Goal: Task Accomplishment & Management: Use online tool/utility

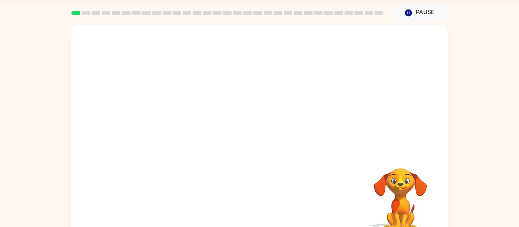
scroll to position [25, 0]
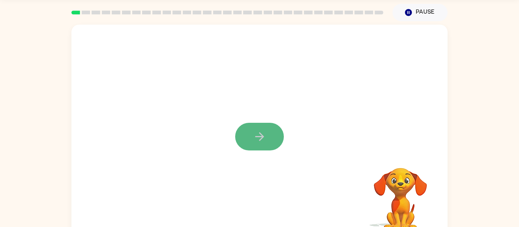
click at [256, 135] on icon "button" at bounding box center [259, 136] width 13 height 13
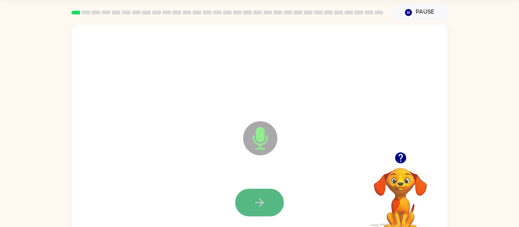
click at [254, 203] on icon "button" at bounding box center [259, 202] width 13 height 13
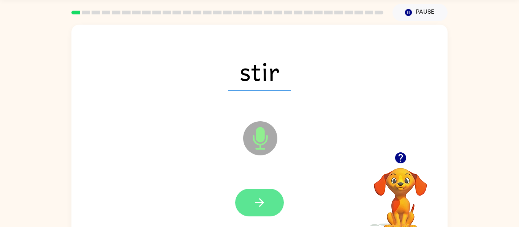
click at [268, 208] on button "button" at bounding box center [259, 203] width 49 height 28
click at [262, 207] on icon "button" at bounding box center [259, 202] width 13 height 13
click at [253, 207] on icon "button" at bounding box center [259, 202] width 13 height 13
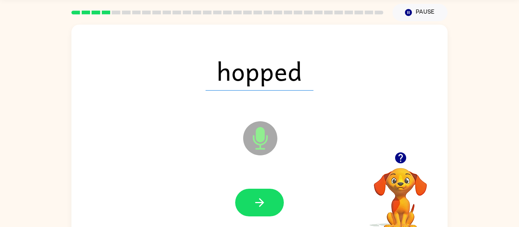
drag, startPoint x: 261, startPoint y: 179, endPoint x: 262, endPoint y: 183, distance: 3.9
click at [261, 179] on div at bounding box center [259, 203] width 361 height 62
click at [266, 213] on button "button" at bounding box center [259, 203] width 49 height 28
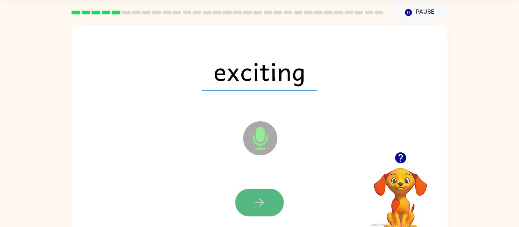
click at [257, 197] on icon "button" at bounding box center [259, 202] width 13 height 13
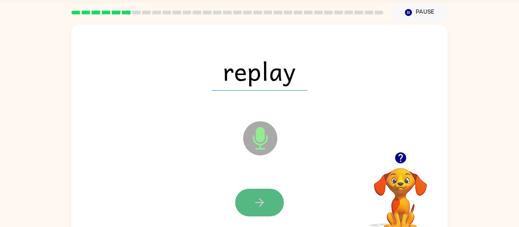
click at [274, 208] on button "button" at bounding box center [259, 203] width 49 height 28
click at [262, 213] on button "button" at bounding box center [259, 203] width 49 height 28
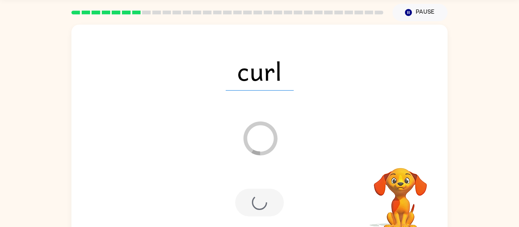
click at [265, 212] on div at bounding box center [259, 203] width 49 height 28
click at [270, 213] on div at bounding box center [259, 203] width 49 height 28
click at [275, 216] on div at bounding box center [259, 203] width 49 height 28
click at [274, 216] on div at bounding box center [259, 203] width 361 height 62
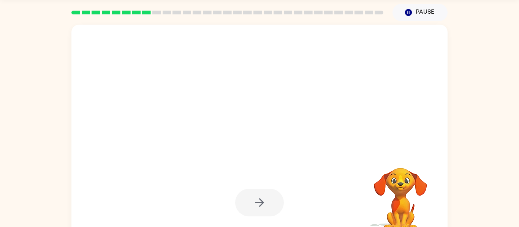
drag, startPoint x: 274, startPoint y: 216, endPoint x: 286, endPoint y: 213, distance: 11.6
click at [278, 215] on div at bounding box center [259, 203] width 49 height 28
click at [341, 210] on div at bounding box center [259, 203] width 361 height 62
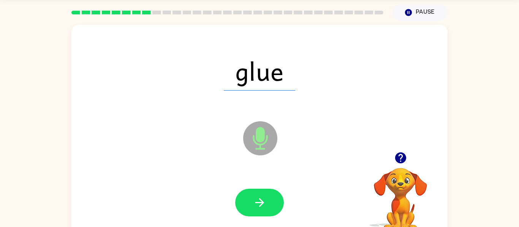
click at [401, 183] on video "Your browser must support playing .mp4 files to use Literably. Please try using…" at bounding box center [400, 194] width 76 height 76
drag, startPoint x: 402, startPoint y: 161, endPoint x: 396, endPoint y: 165, distance: 6.5
click at [402, 161] on icon "button" at bounding box center [399, 158] width 11 height 11
click at [259, 201] on icon "button" at bounding box center [259, 202] width 13 height 13
click at [401, 162] on icon "button" at bounding box center [399, 158] width 11 height 11
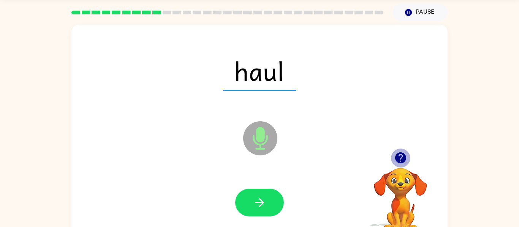
click at [401, 162] on icon "button" at bounding box center [399, 158] width 11 height 11
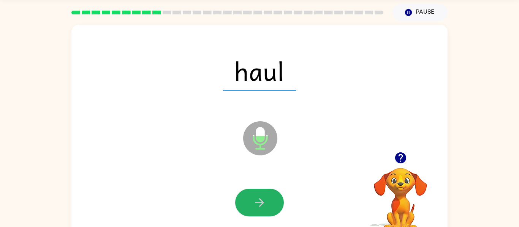
click at [279, 207] on button "button" at bounding box center [259, 203] width 49 height 28
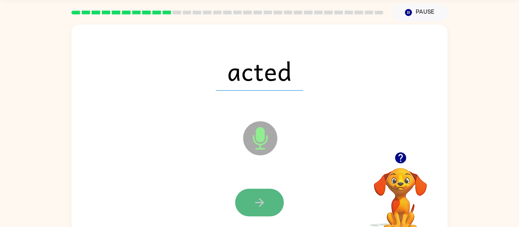
click at [265, 204] on icon "button" at bounding box center [259, 202] width 13 height 13
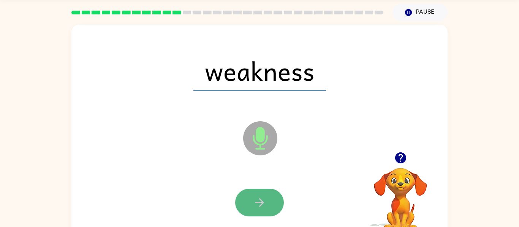
click at [247, 207] on button "button" at bounding box center [259, 203] width 49 height 28
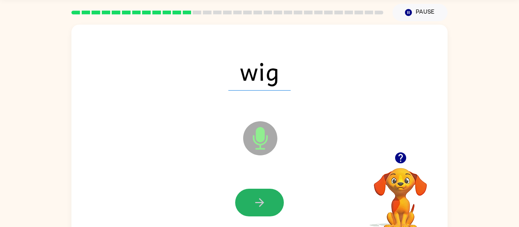
drag, startPoint x: 261, startPoint y: 200, endPoint x: 262, endPoint y: 183, distance: 17.1
click at [262, 193] on button "button" at bounding box center [259, 203] width 49 height 28
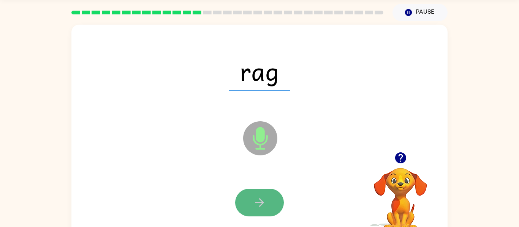
click at [256, 208] on icon "button" at bounding box center [259, 202] width 13 height 13
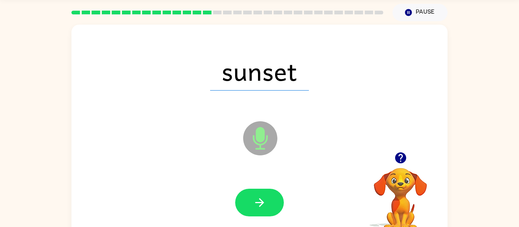
click at [271, 218] on div at bounding box center [259, 203] width 361 height 62
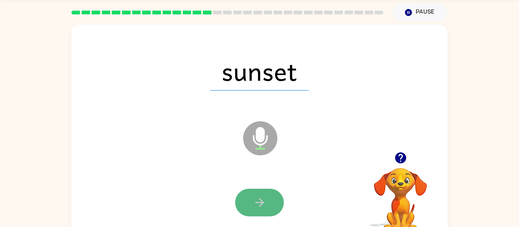
click at [271, 208] on button "button" at bounding box center [259, 203] width 49 height 28
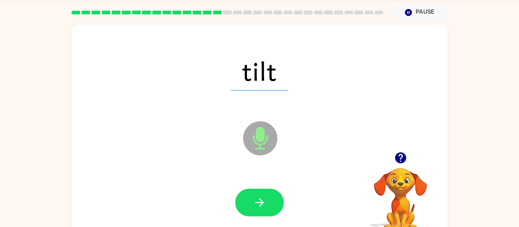
click at [264, 210] on button "button" at bounding box center [259, 203] width 49 height 28
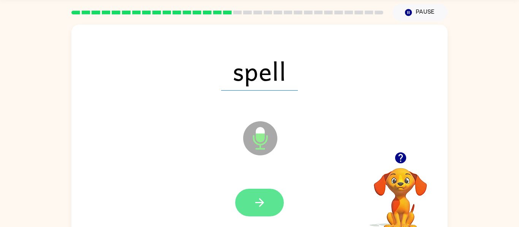
click at [258, 211] on button "button" at bounding box center [259, 203] width 49 height 28
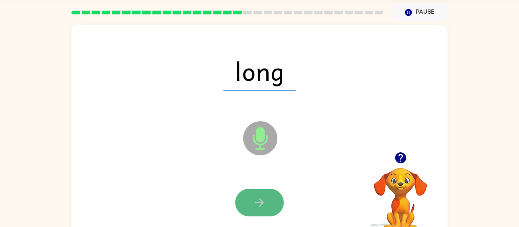
click at [254, 204] on icon "button" at bounding box center [259, 202] width 13 height 13
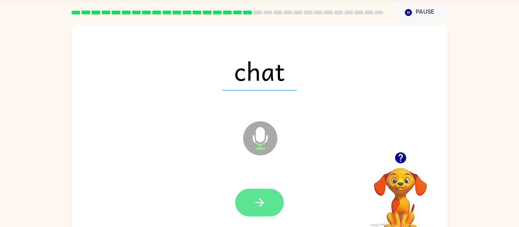
click at [253, 209] on icon "button" at bounding box center [259, 202] width 13 height 13
click at [251, 213] on button "button" at bounding box center [259, 203] width 49 height 28
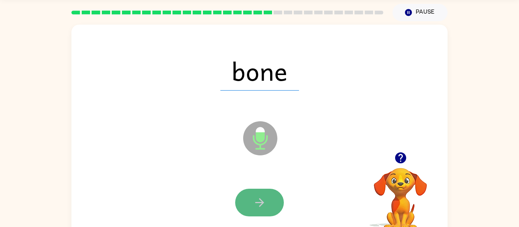
click at [263, 203] on icon "button" at bounding box center [259, 203] width 9 height 9
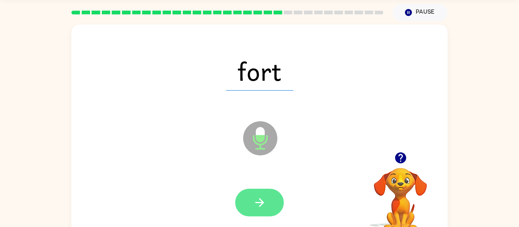
click at [253, 205] on icon "button" at bounding box center [259, 202] width 13 height 13
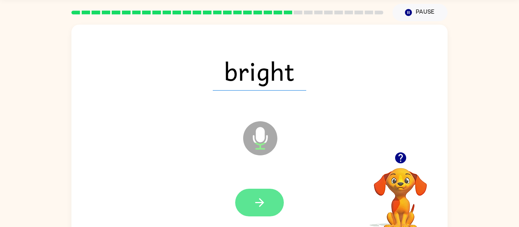
click at [270, 200] on button "button" at bounding box center [259, 203] width 49 height 28
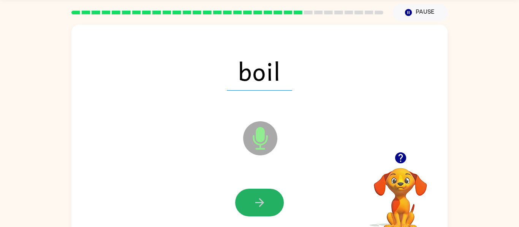
click at [251, 207] on button "button" at bounding box center [259, 203] width 49 height 28
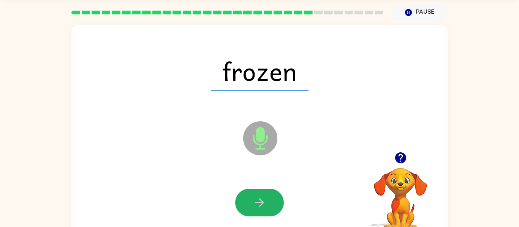
drag, startPoint x: 259, startPoint y: 206, endPoint x: 266, endPoint y: 203, distance: 7.8
click at [259, 206] on icon "button" at bounding box center [259, 202] width 13 height 13
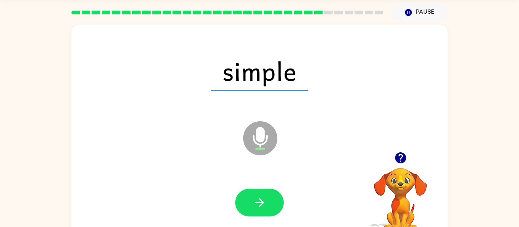
click at [399, 162] on icon "button" at bounding box center [400, 157] width 13 height 13
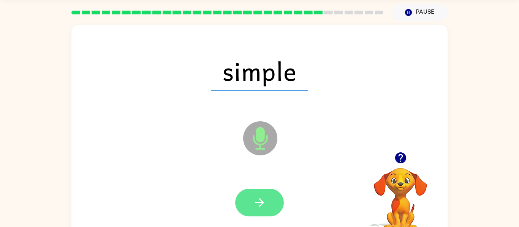
click at [268, 196] on button "button" at bounding box center [259, 203] width 49 height 28
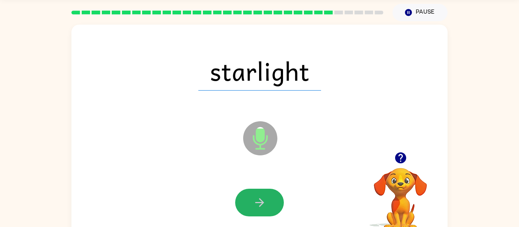
click at [275, 200] on button "button" at bounding box center [259, 203] width 49 height 28
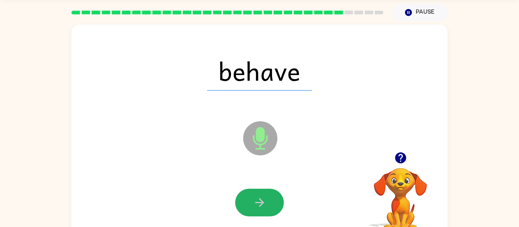
click at [260, 199] on icon "button" at bounding box center [259, 203] width 9 height 9
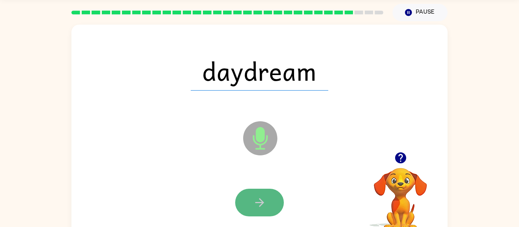
click at [253, 199] on icon "button" at bounding box center [259, 202] width 13 height 13
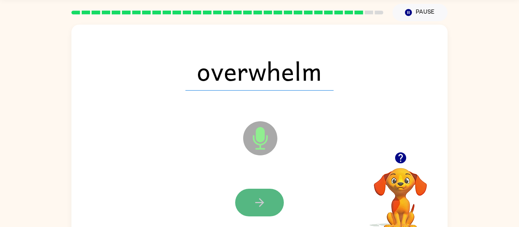
click at [256, 204] on icon "button" at bounding box center [259, 202] width 13 height 13
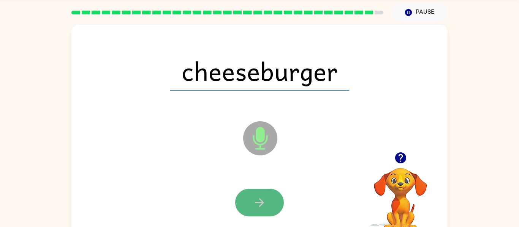
click at [258, 197] on icon "button" at bounding box center [259, 202] width 13 height 13
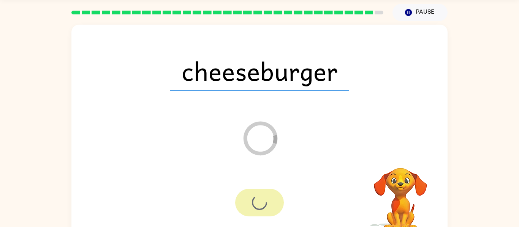
scroll to position [19, 0]
